Goal: Information Seeking & Learning: Learn about a topic

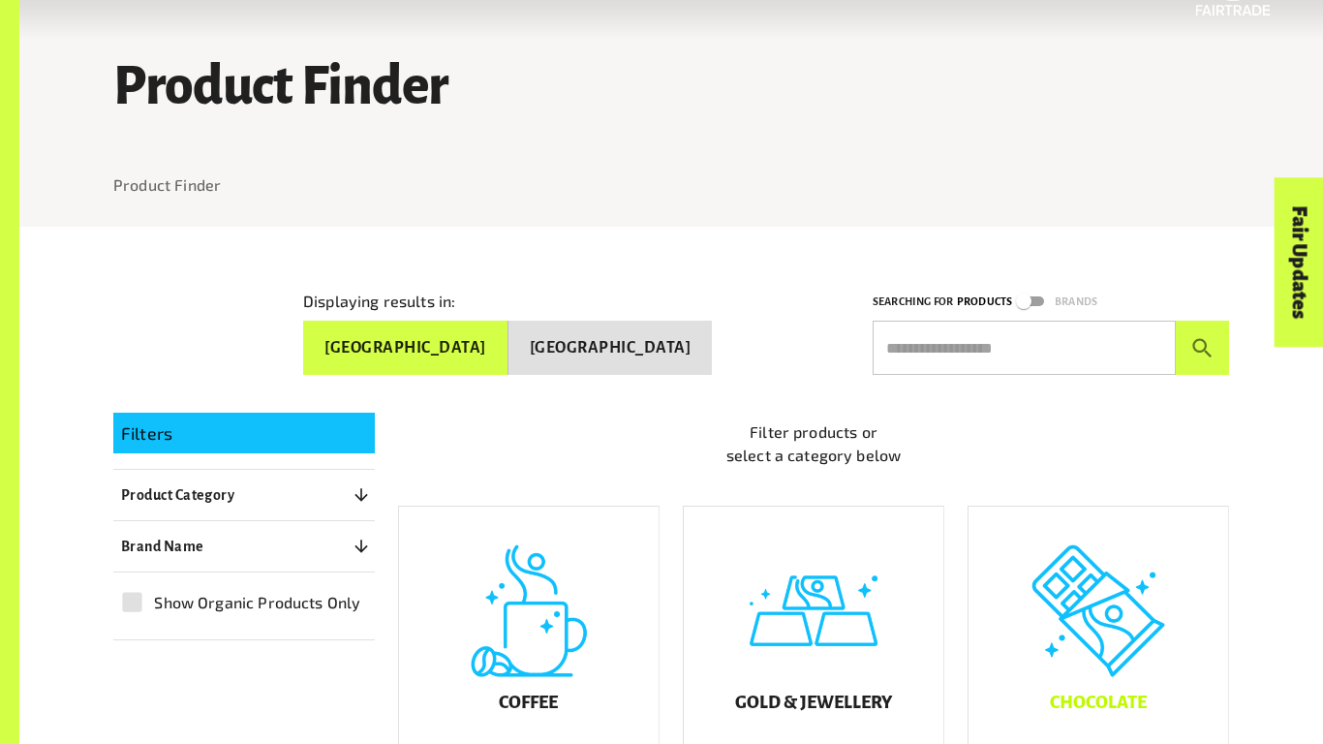
click at [1013, 609] on div "Chocolate" at bounding box center [1099, 638] width 260 height 262
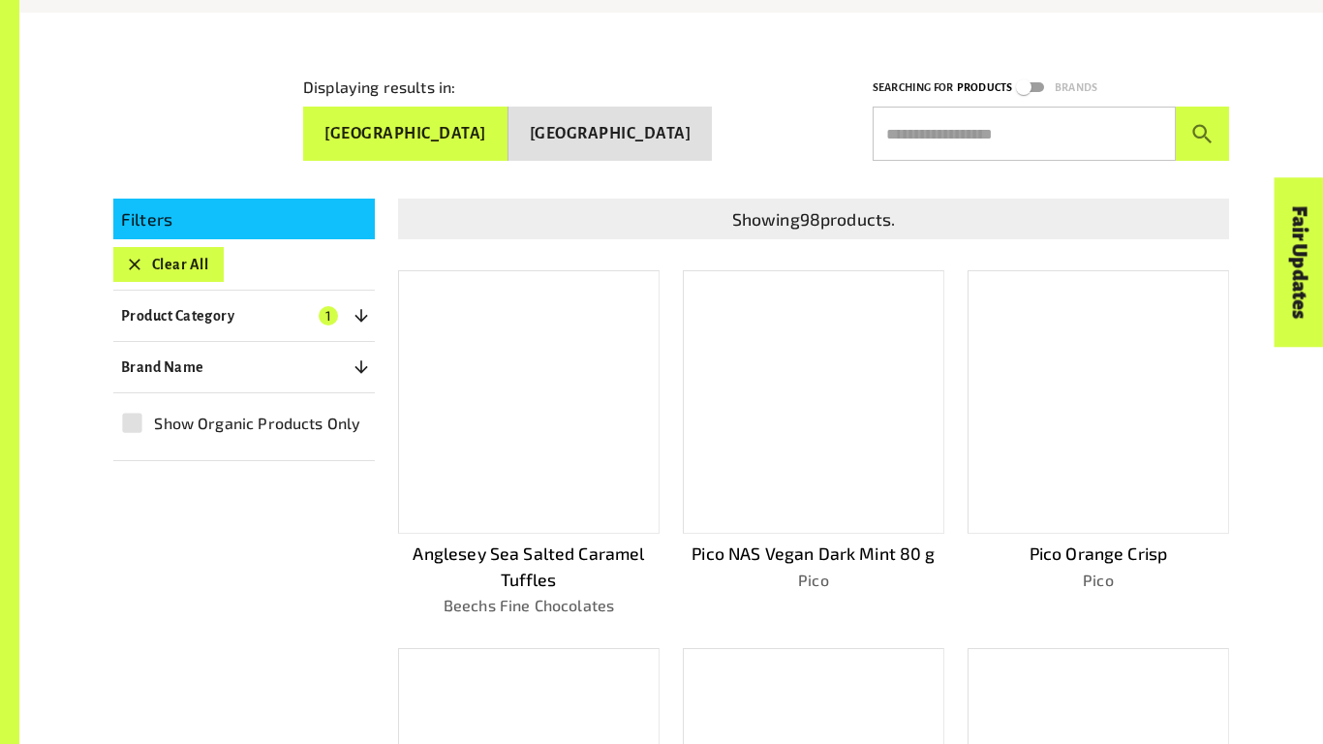
scroll to position [317, 0]
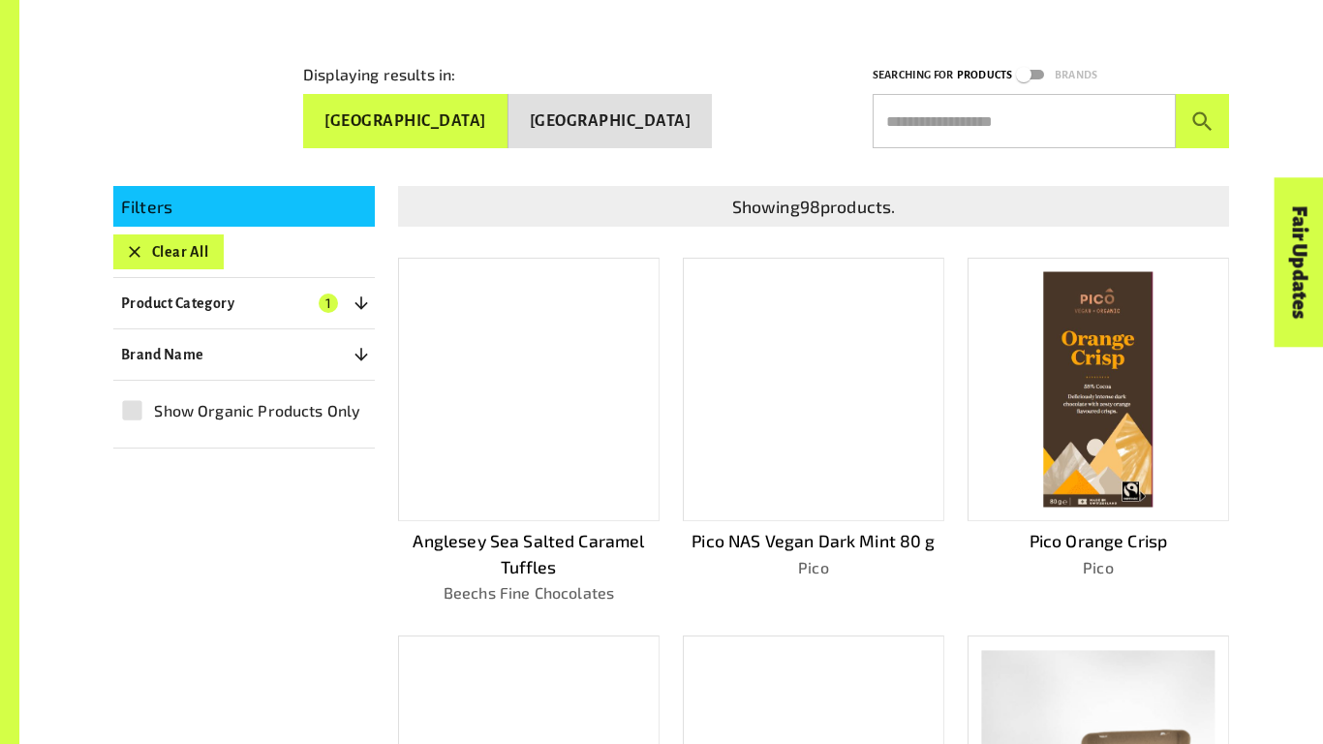
click at [662, 265] on div "Pico NAS Vegan Dark Mint 80 g Pico" at bounding box center [802, 416] width 285 height 378
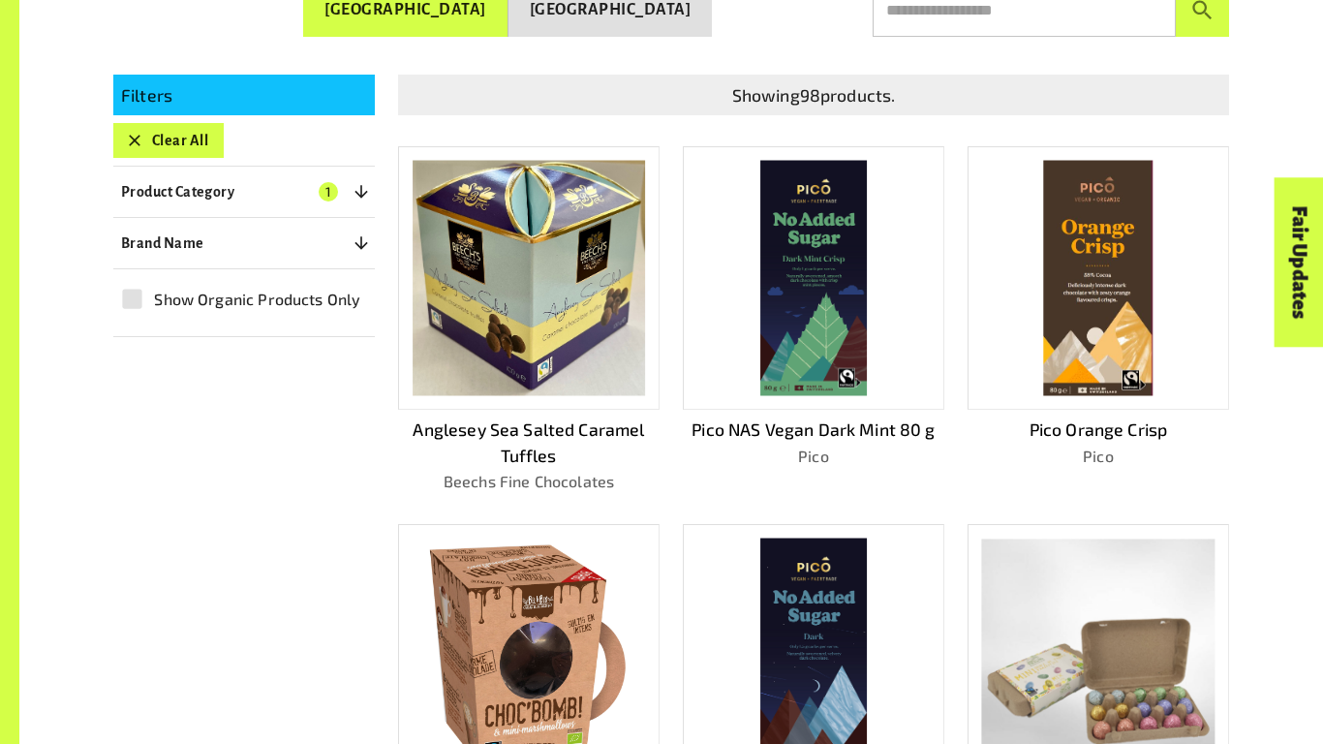
click at [662, 265] on div "Pico NAS Vegan Dark Mint 80 g Pico" at bounding box center [802, 304] width 285 height 378
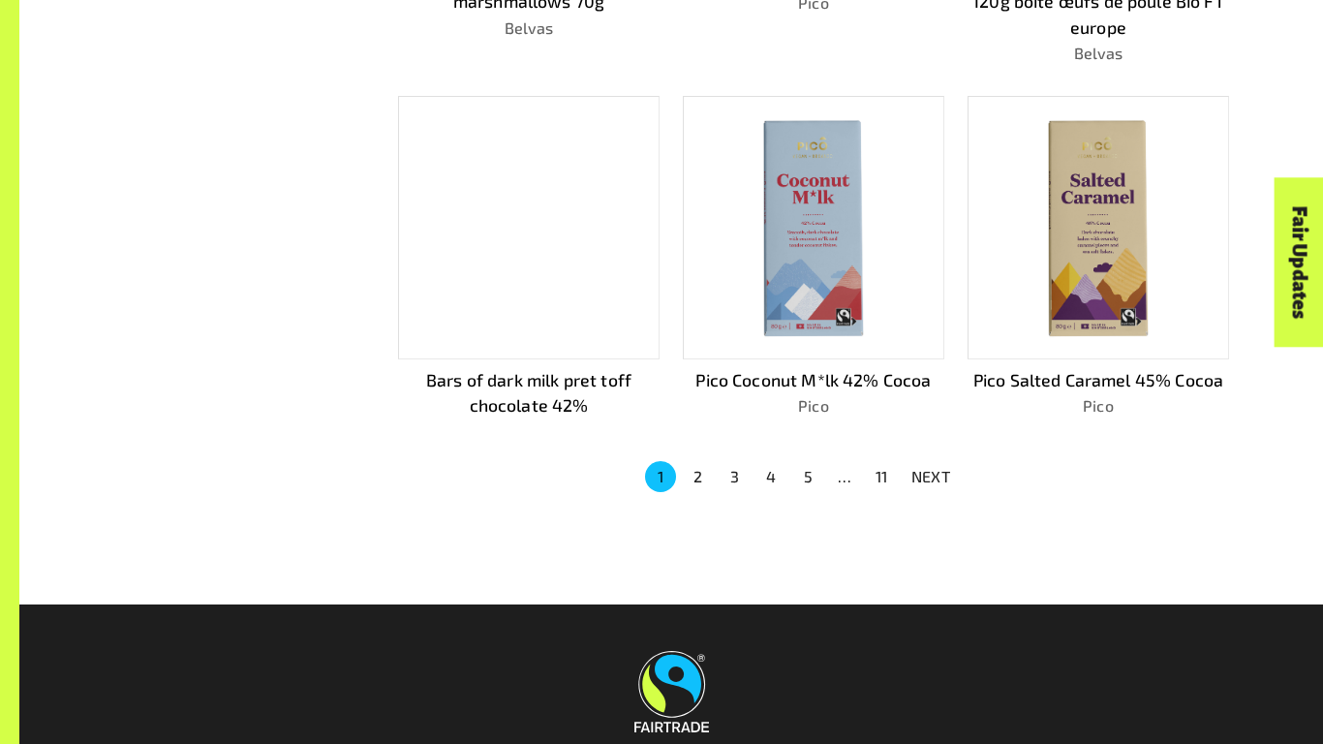
scroll to position [1263, 0]
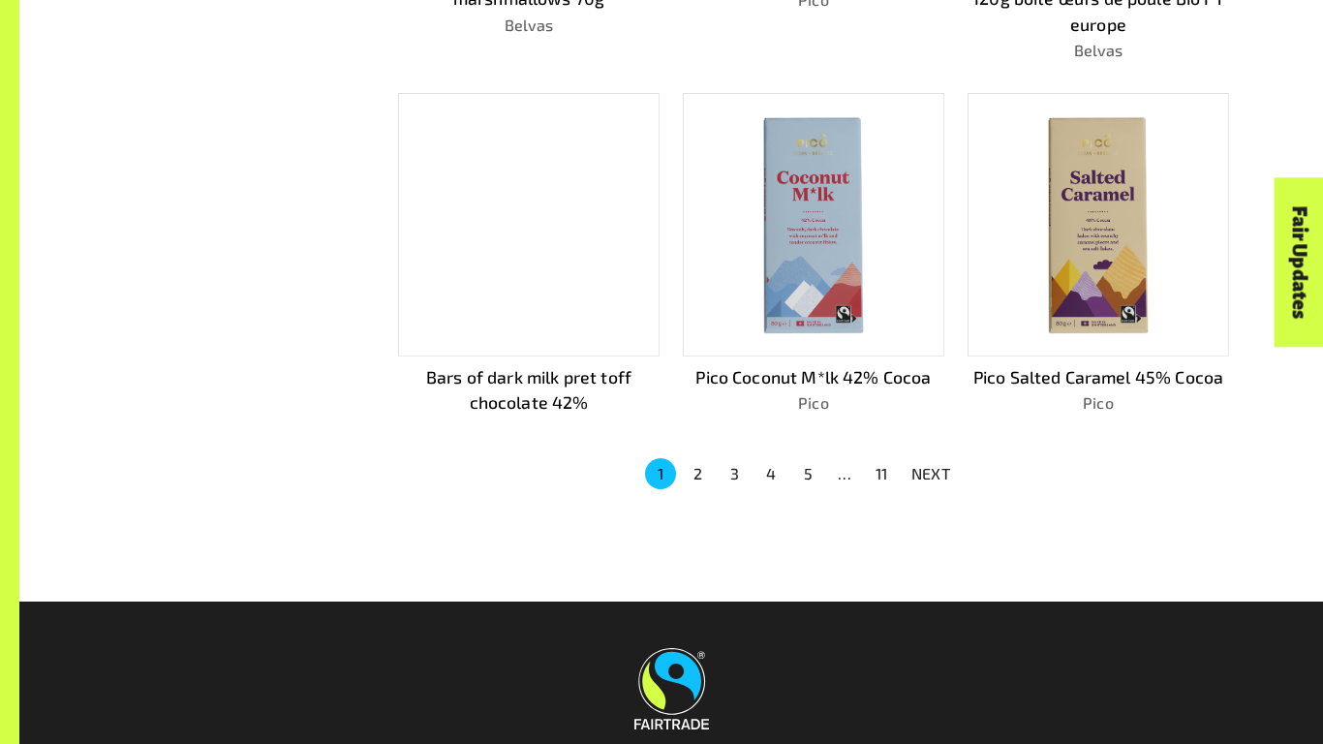
click at [696, 460] on button "2" at bounding box center [697, 473] width 31 height 31
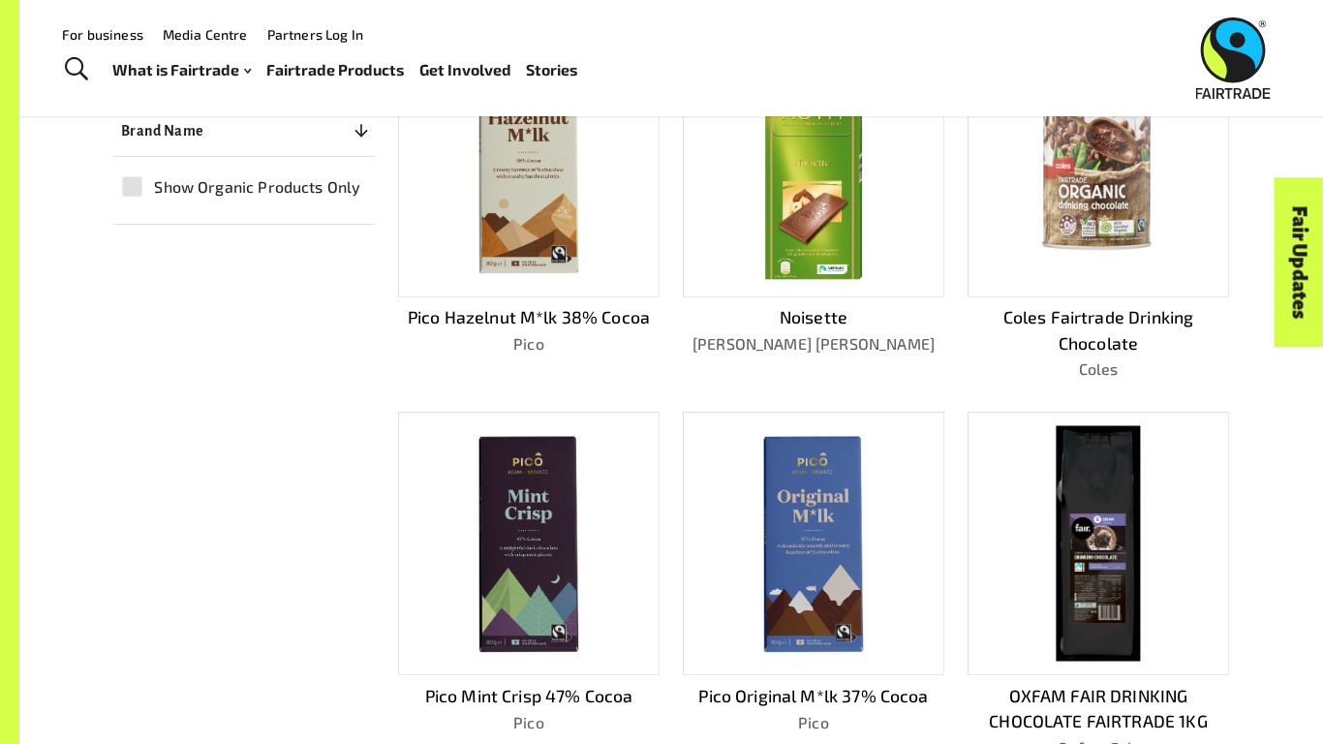
click at [741, 481] on img at bounding box center [813, 543] width 233 height 233
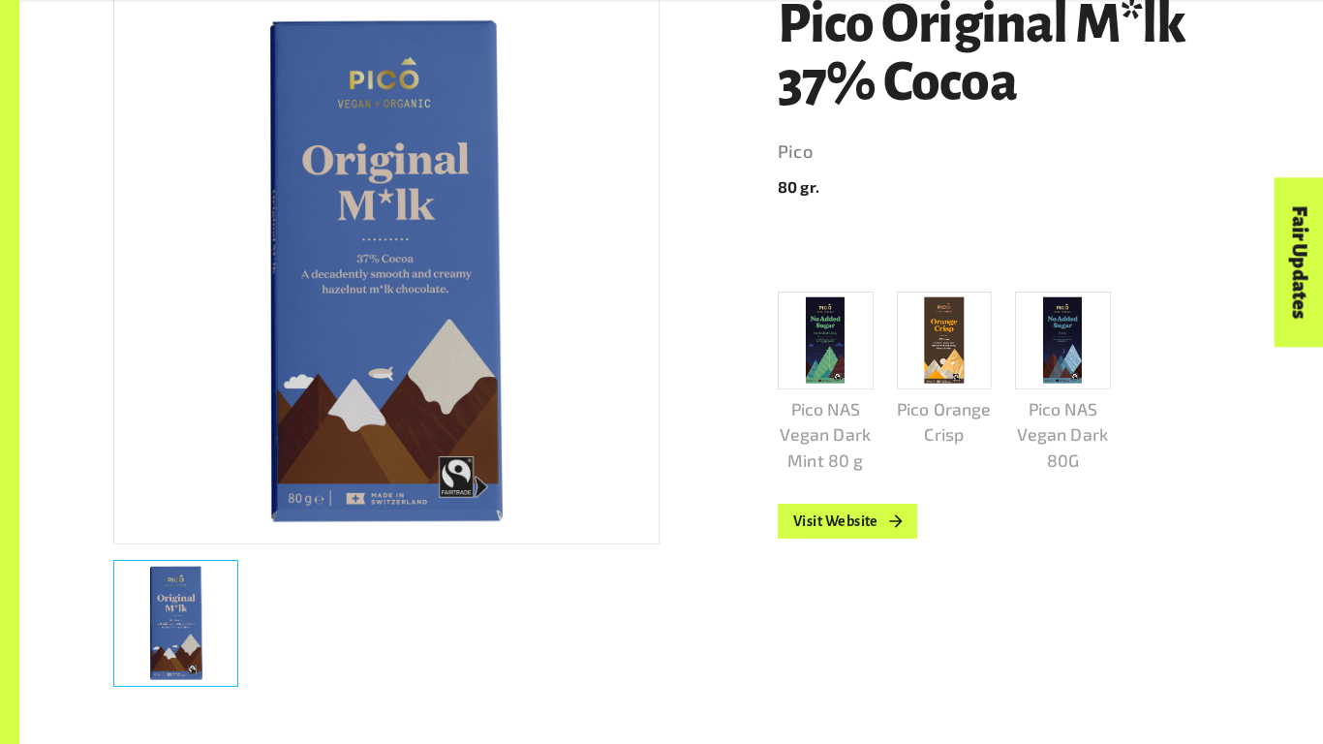
scroll to position [403, 0]
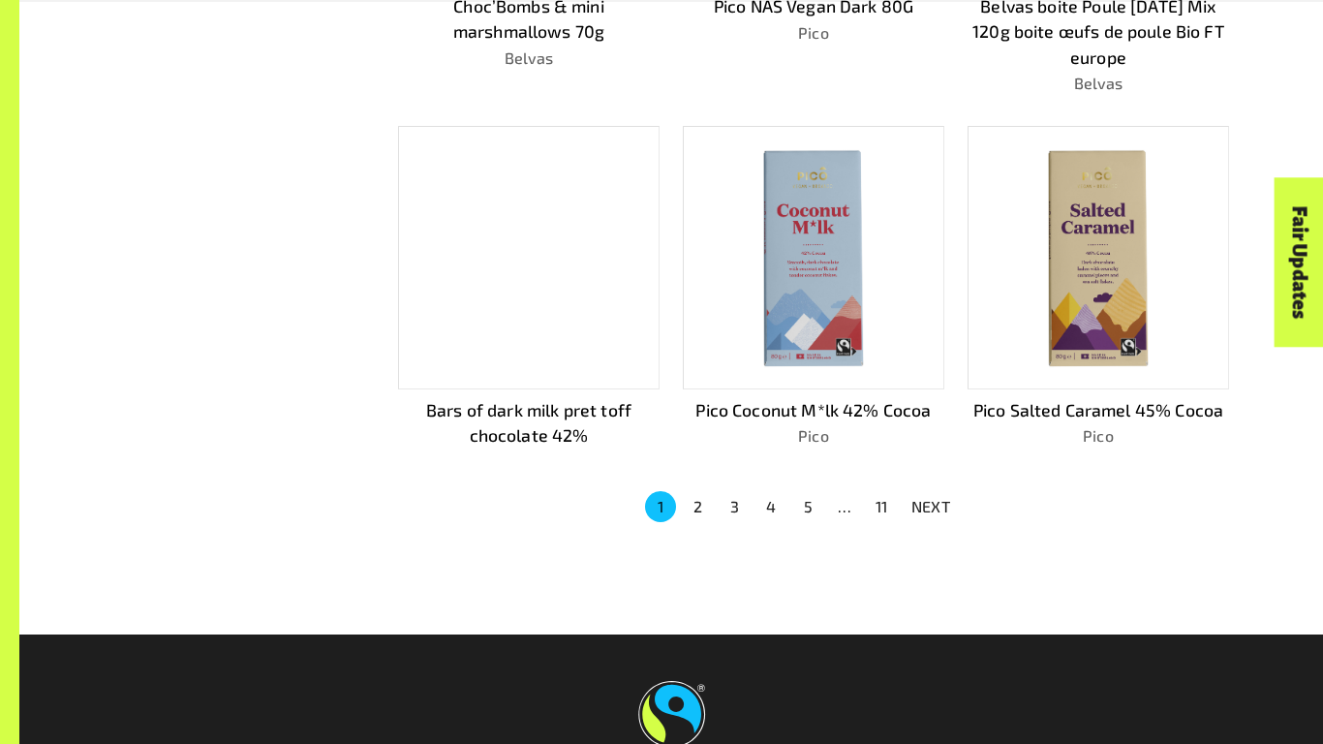
scroll to position [1243, 0]
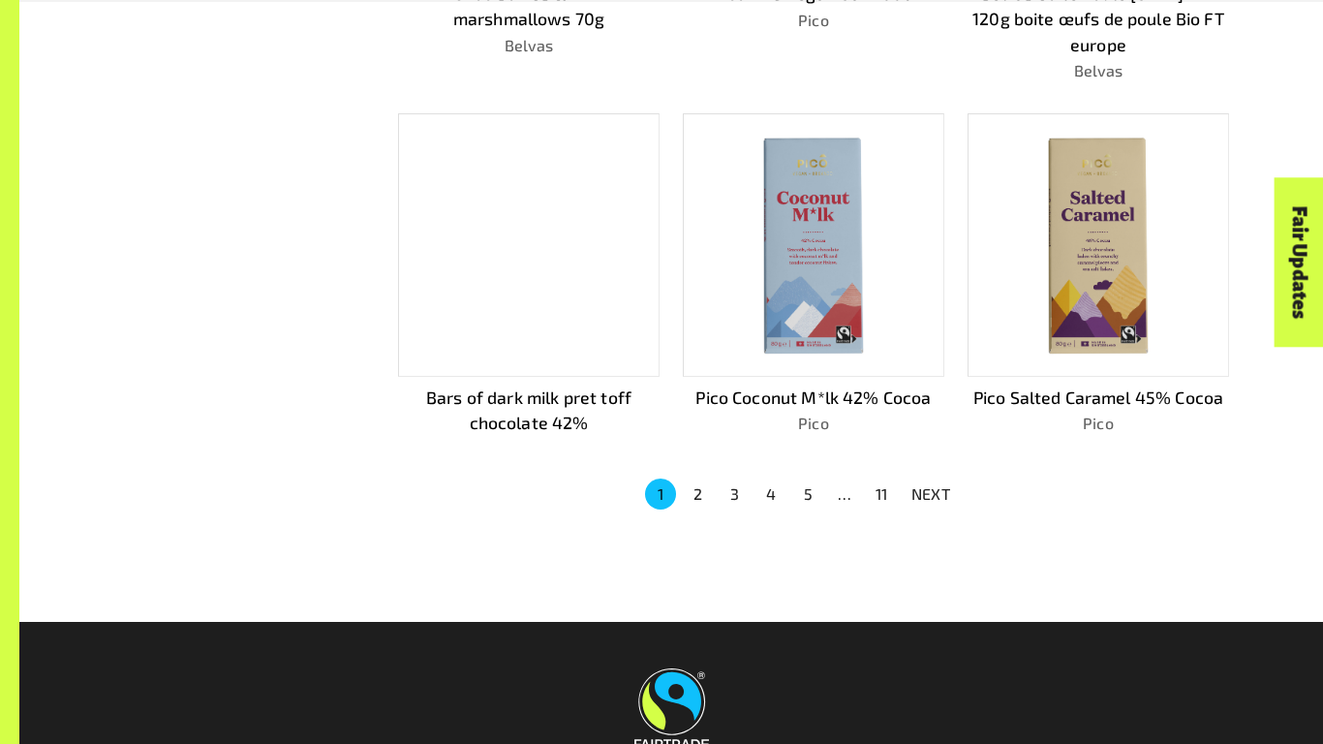
click at [721, 489] on button "3" at bounding box center [734, 494] width 31 height 31
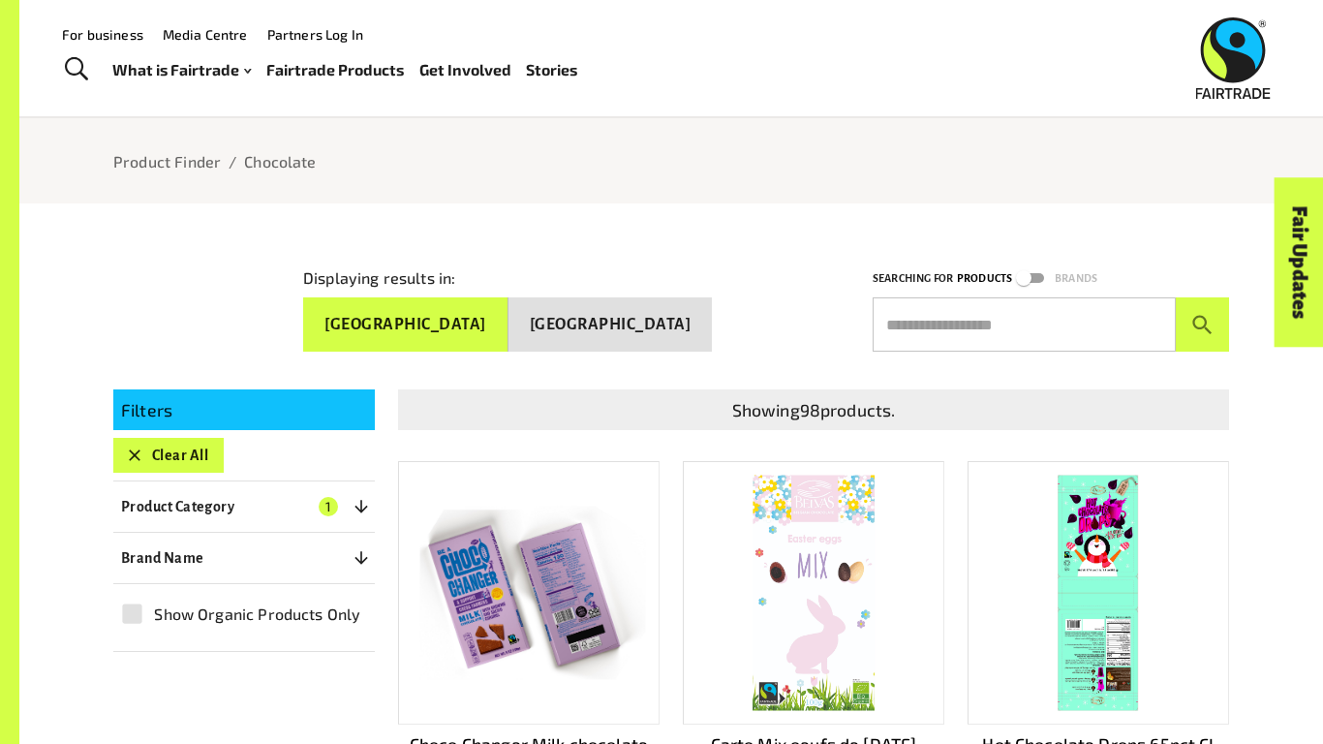
click at [721, 489] on div at bounding box center [814, 592] width 262 height 263
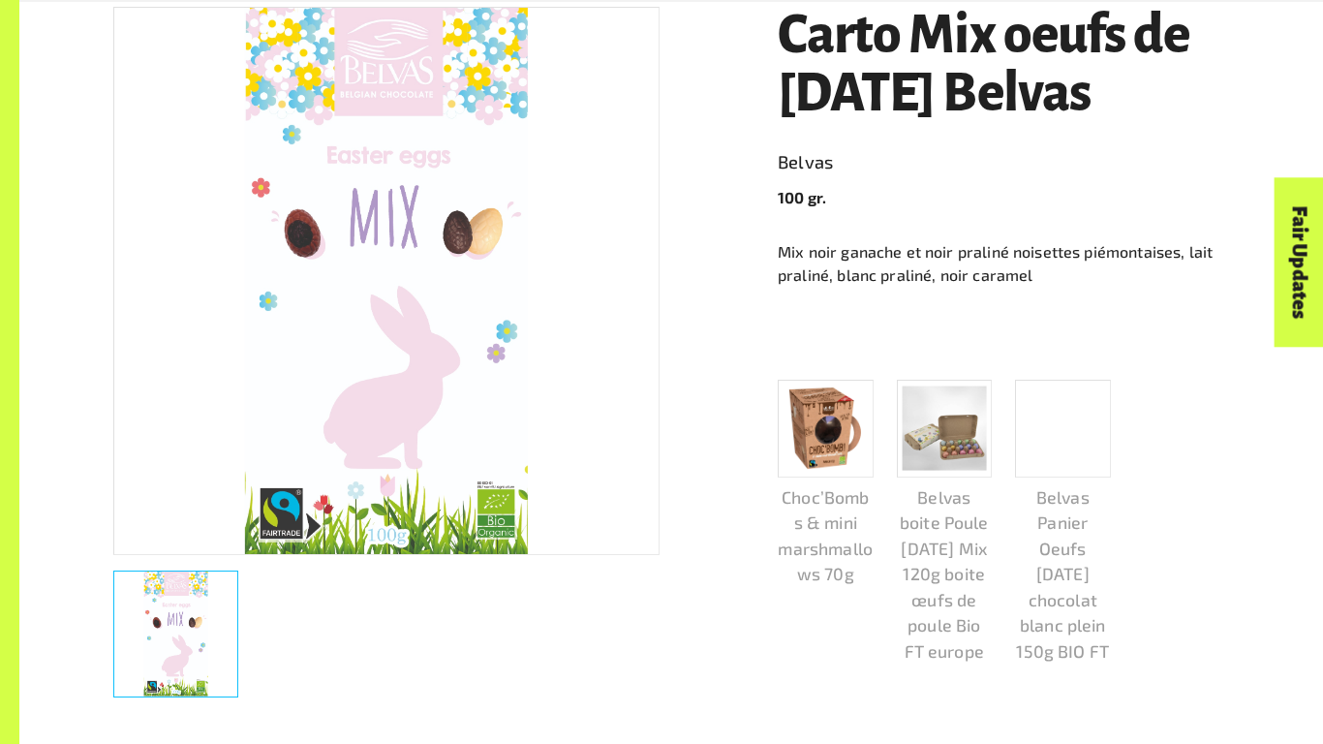
scroll to position [398, 0]
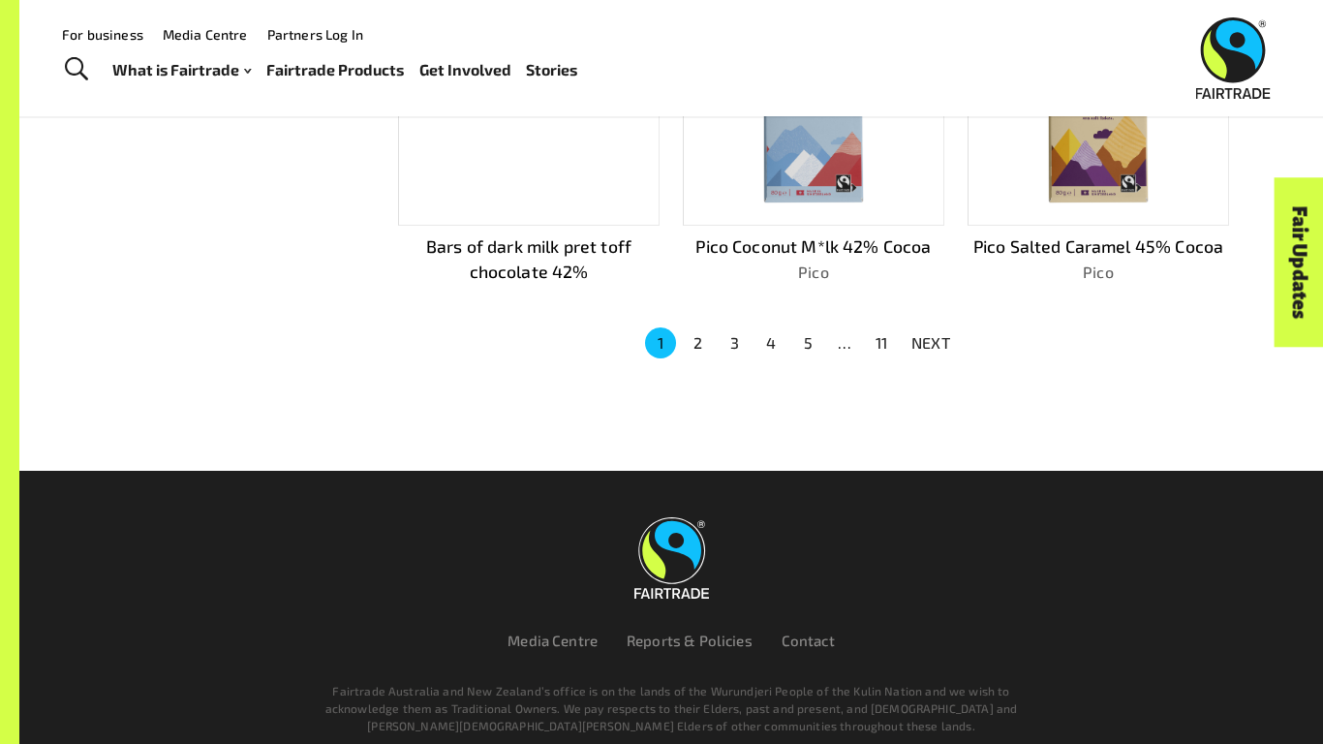
scroll to position [1396, 0]
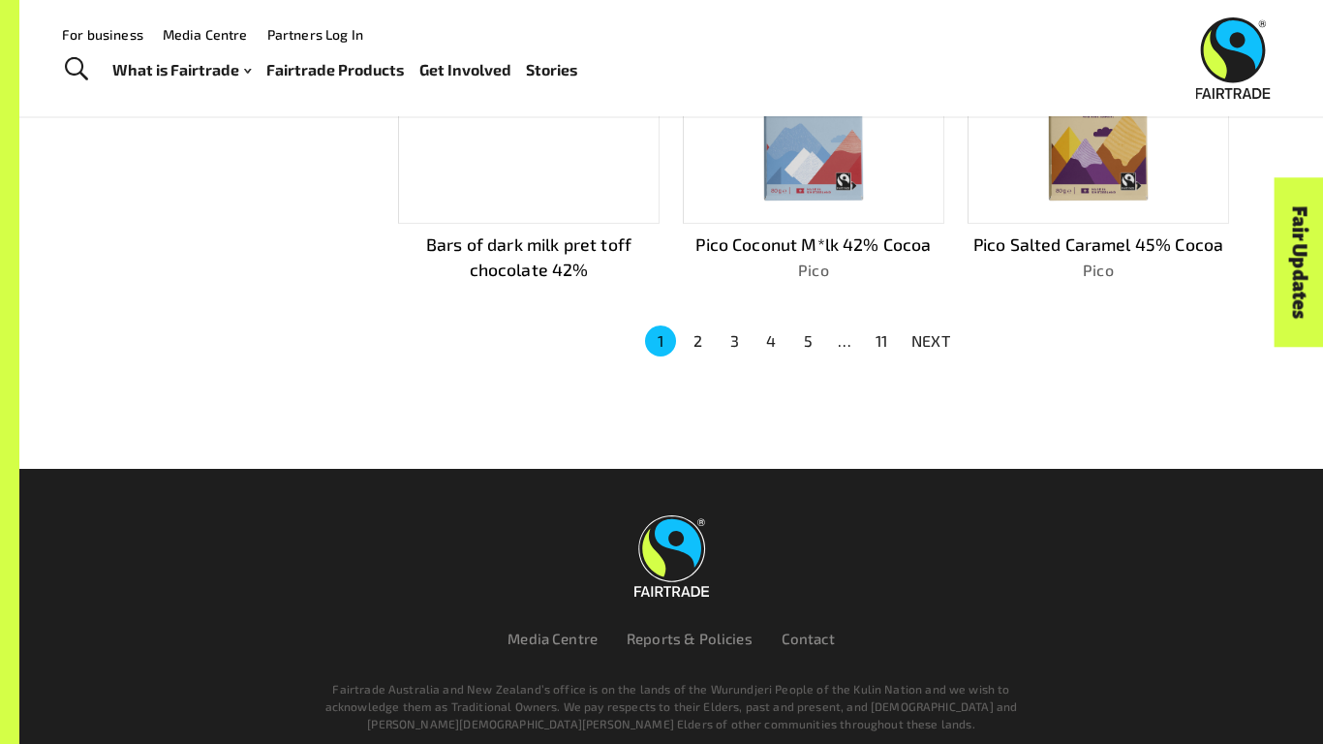
click at [732, 339] on button "3" at bounding box center [734, 340] width 31 height 31
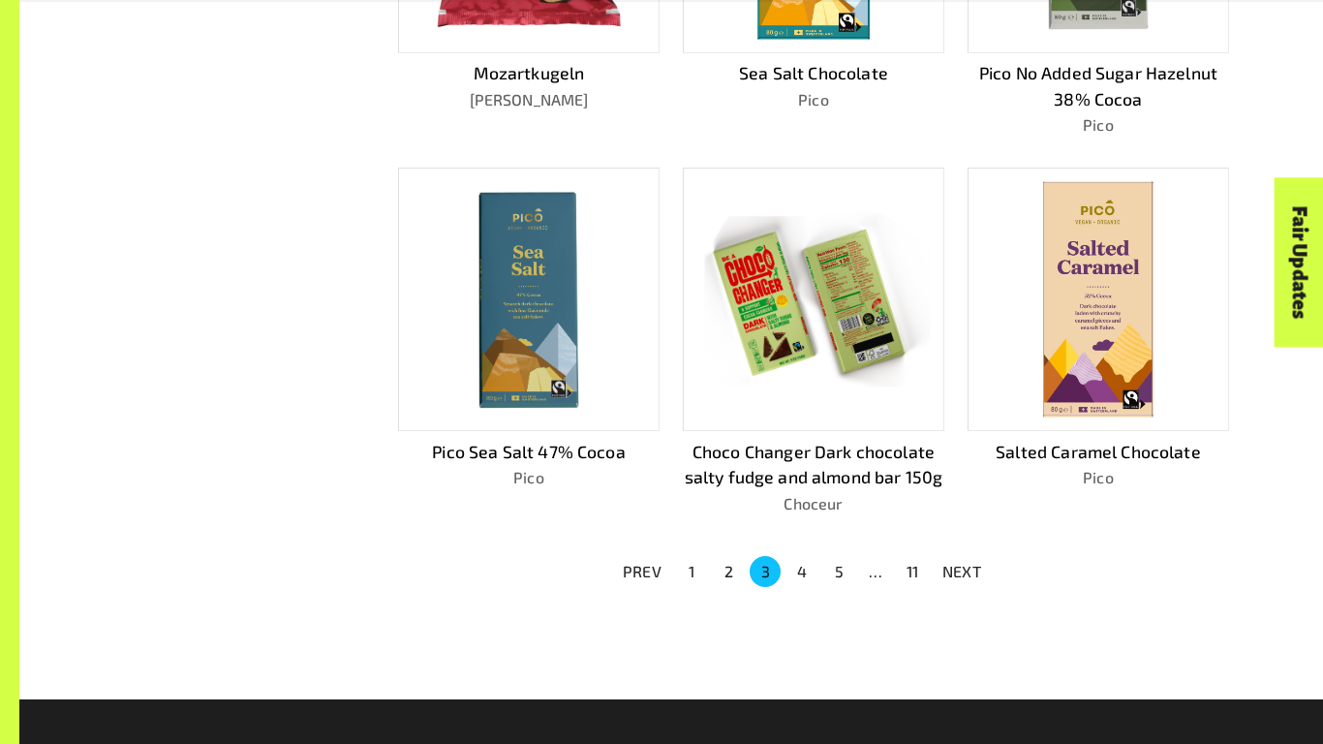
scroll to position [1195, 0]
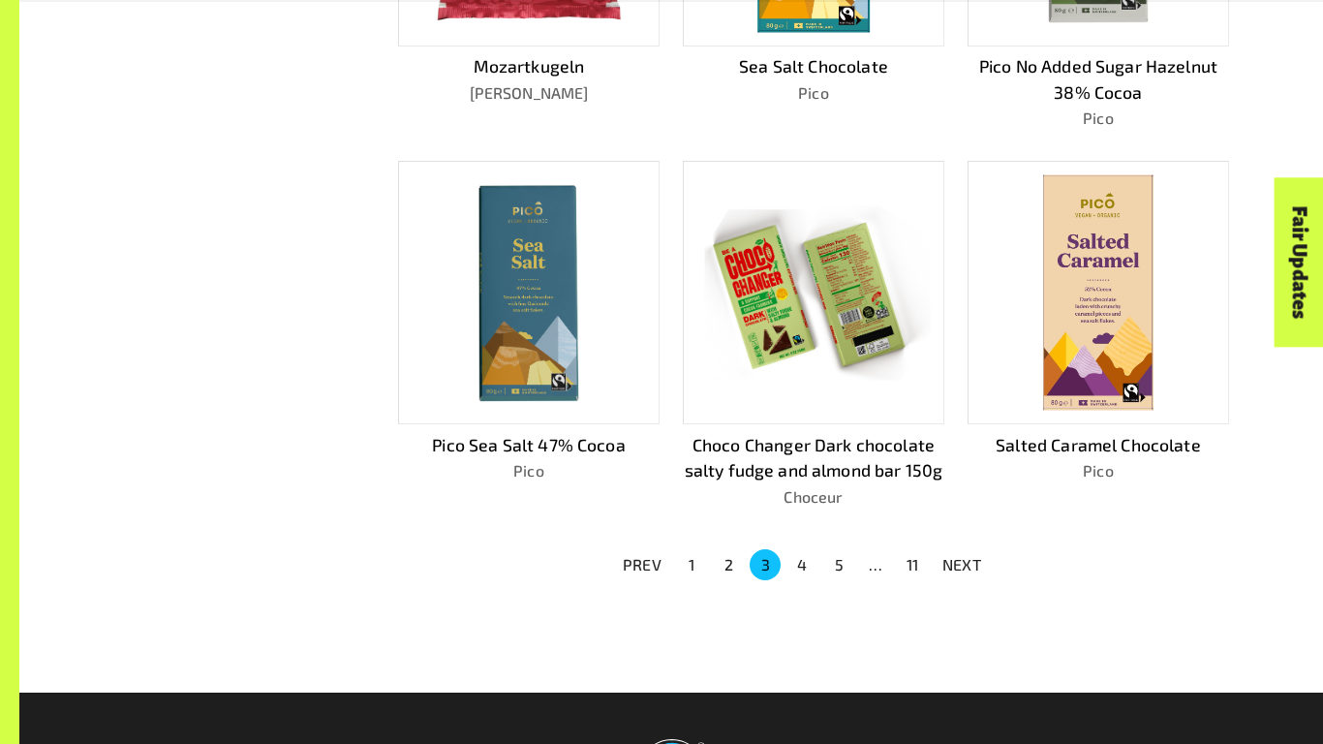
click at [803, 560] on button "4" at bounding box center [802, 564] width 31 height 31
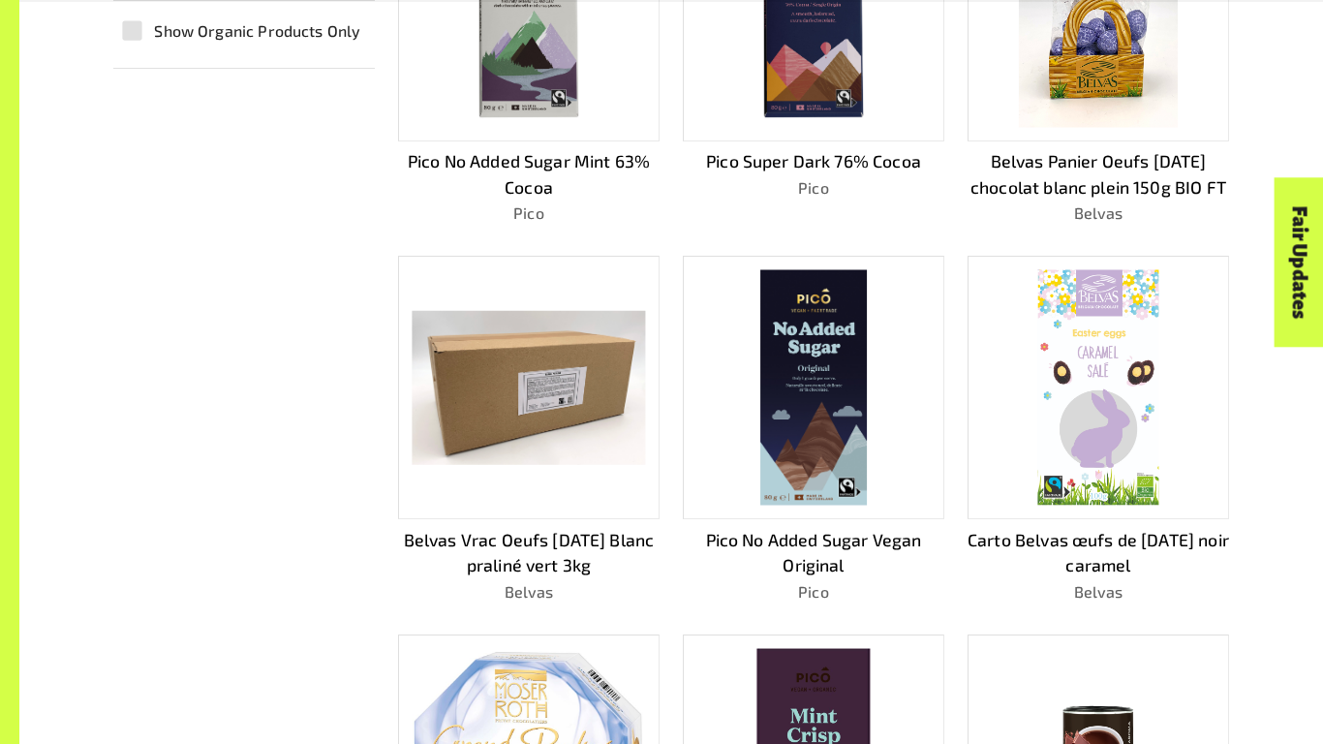
scroll to position [699, 0]
